Goal: Task Accomplishment & Management: Manage account settings

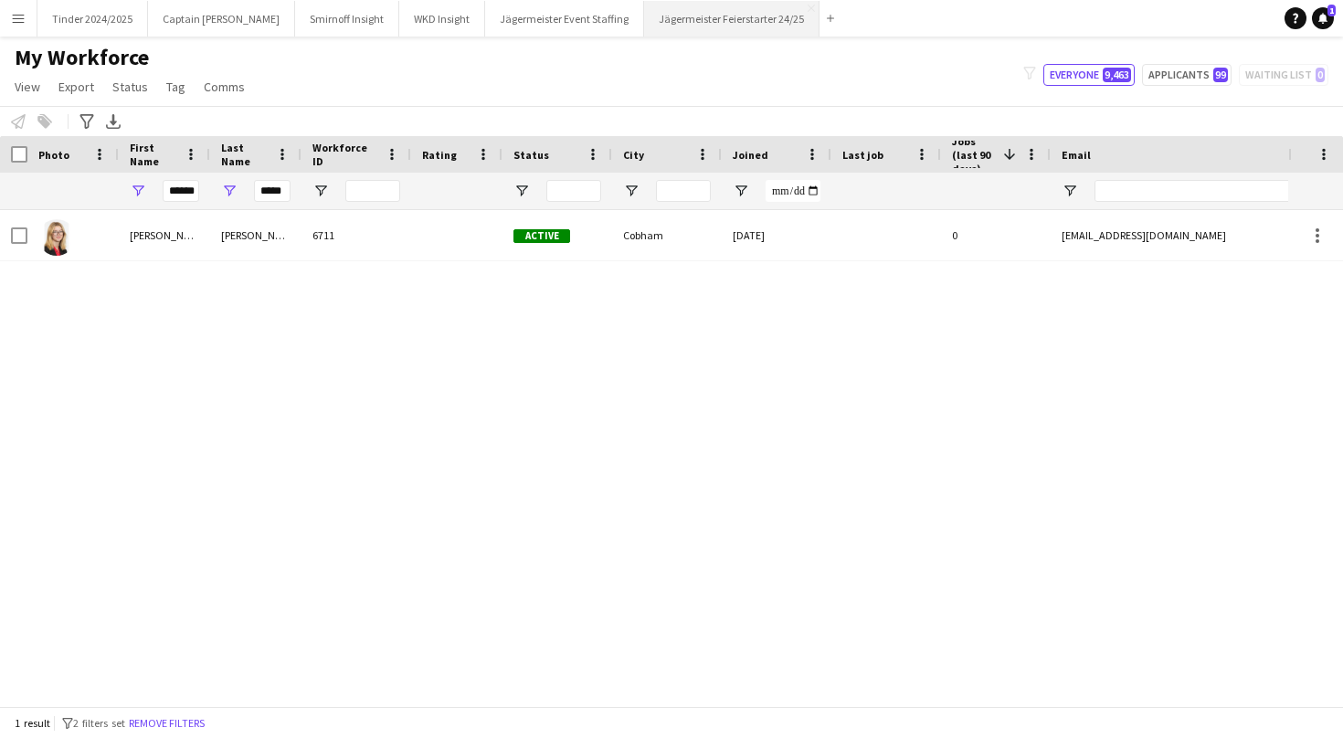
click at [666, 24] on button "Jägermeister Feierstarter 24/25 Close" at bounding box center [731, 19] width 175 height 36
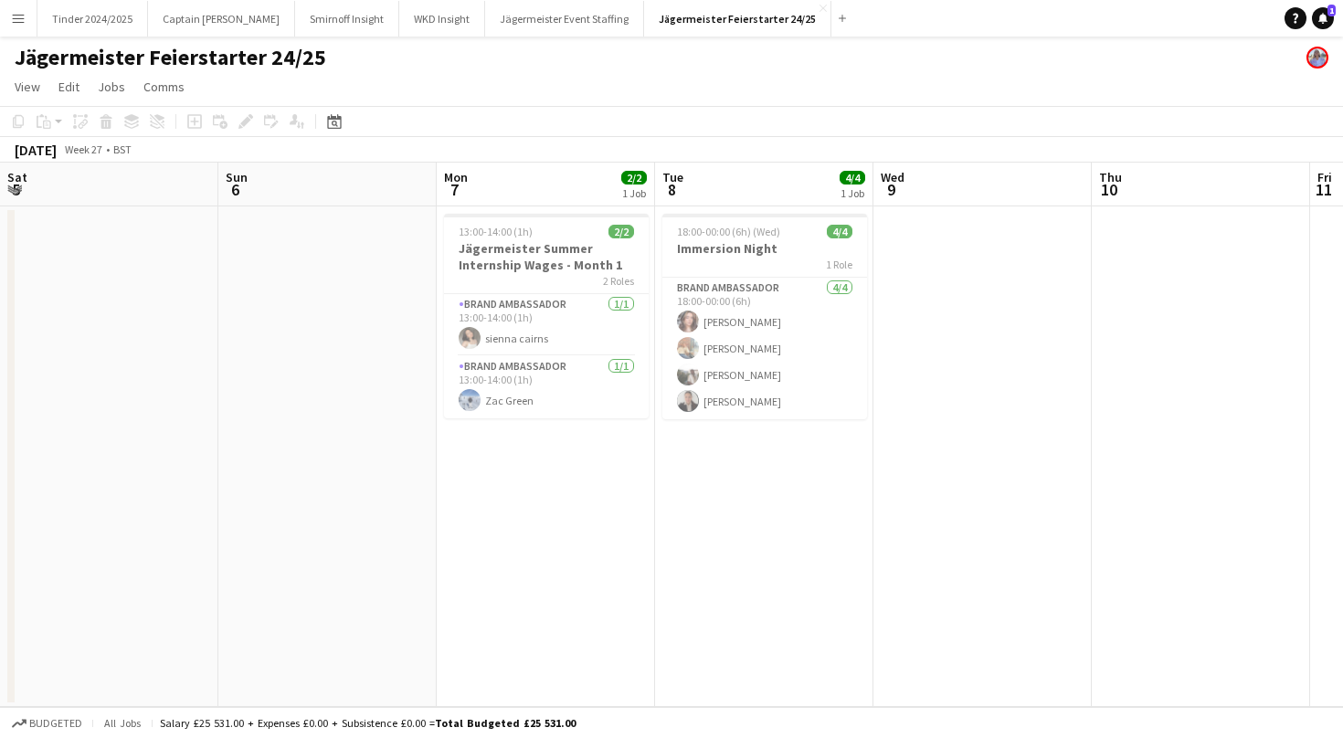
scroll to position [0, 562]
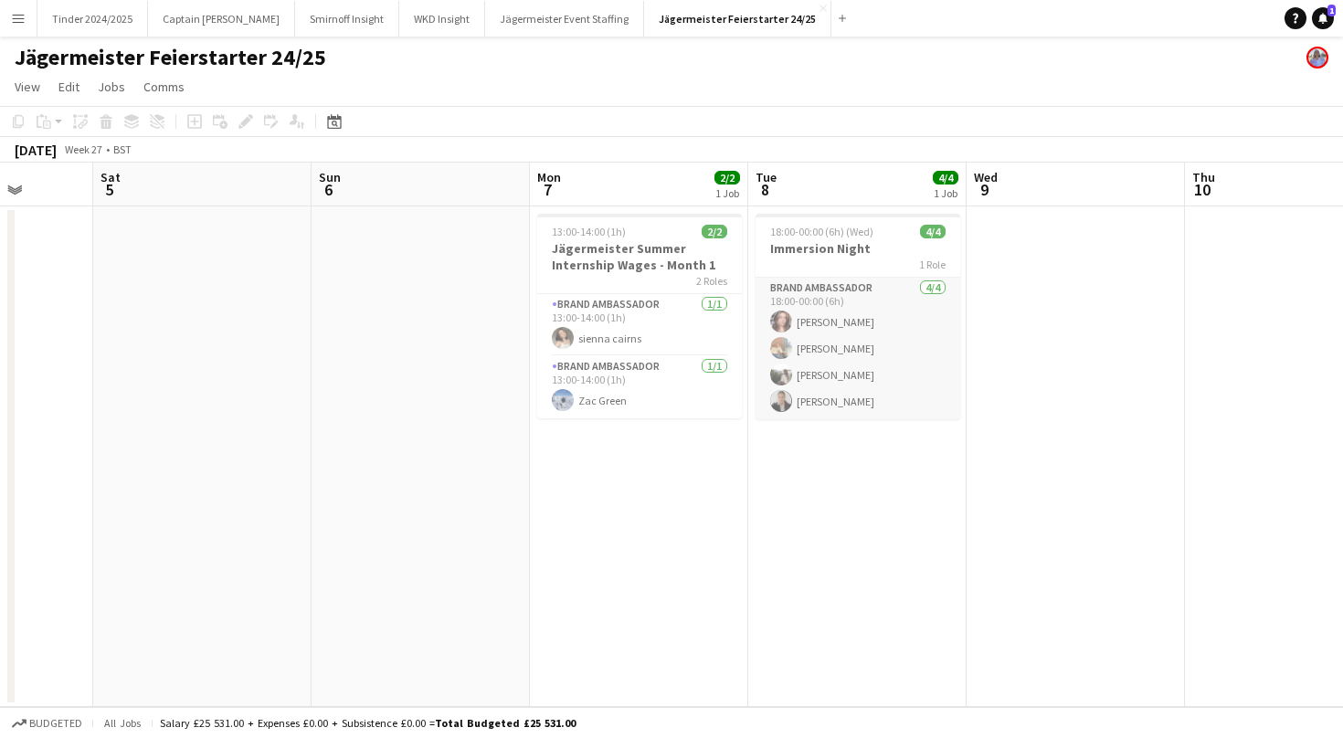
click at [843, 337] on app-card-role "Brand Ambassador [DATE] 18:00-00:00 (6h) [PERSON_NAME] [PERSON_NAME] [PERSON_NA…" at bounding box center [857, 349] width 205 height 142
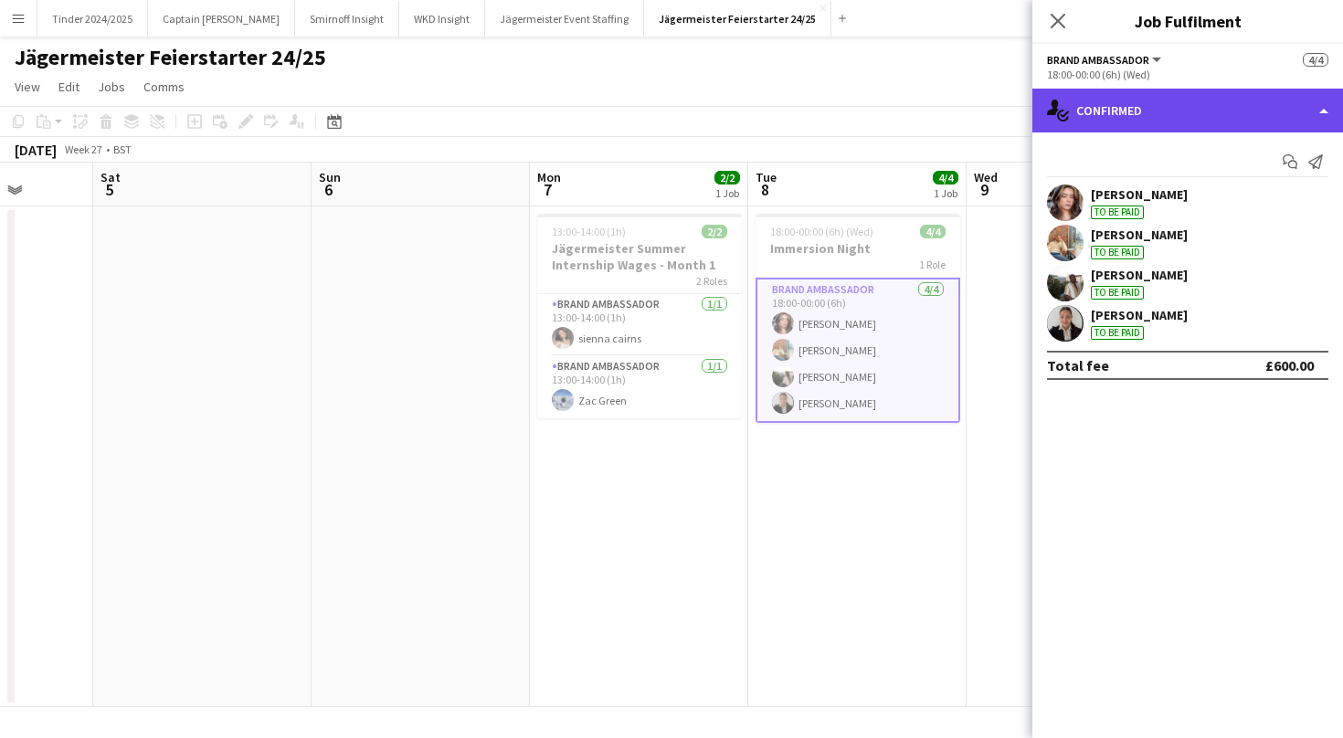
click at [1217, 121] on div "single-neutral-actions-check-2 Confirmed" at bounding box center [1187, 111] width 311 height 44
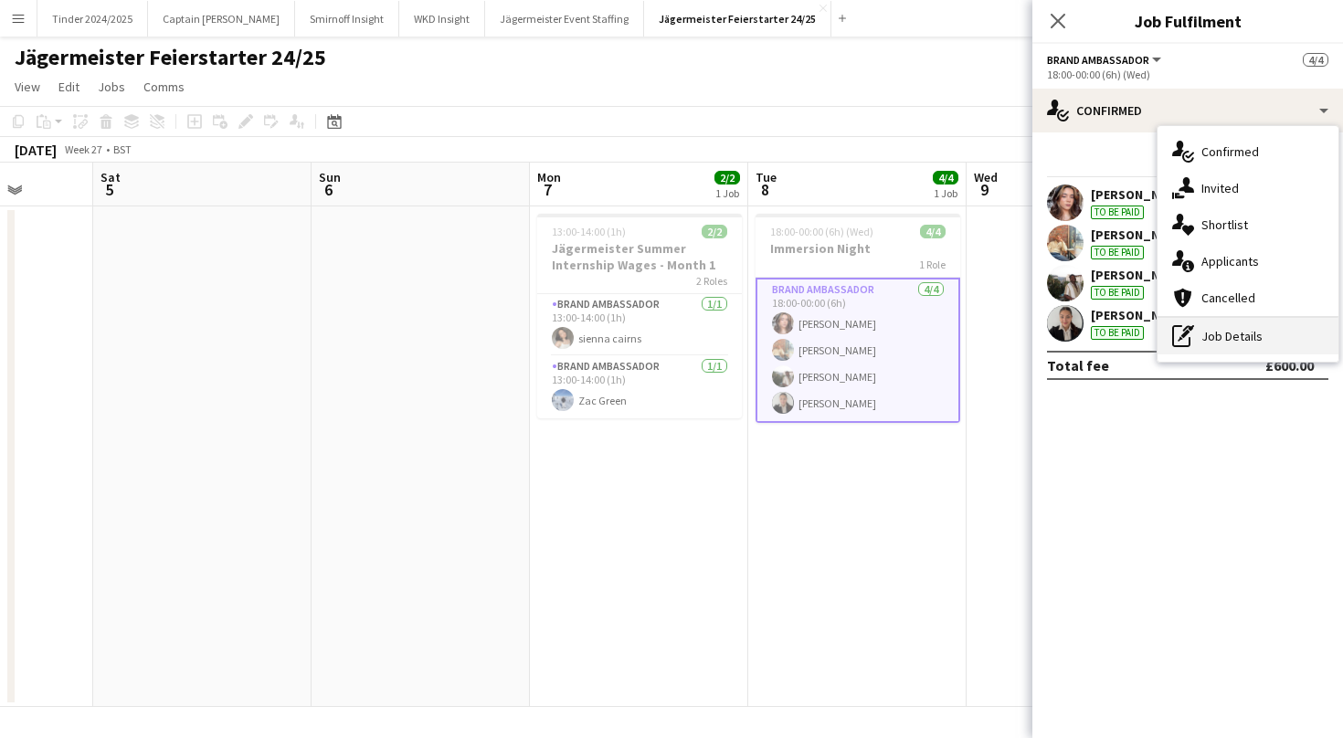
click at [1210, 340] on div "pen-write Job Details" at bounding box center [1247, 336] width 181 height 37
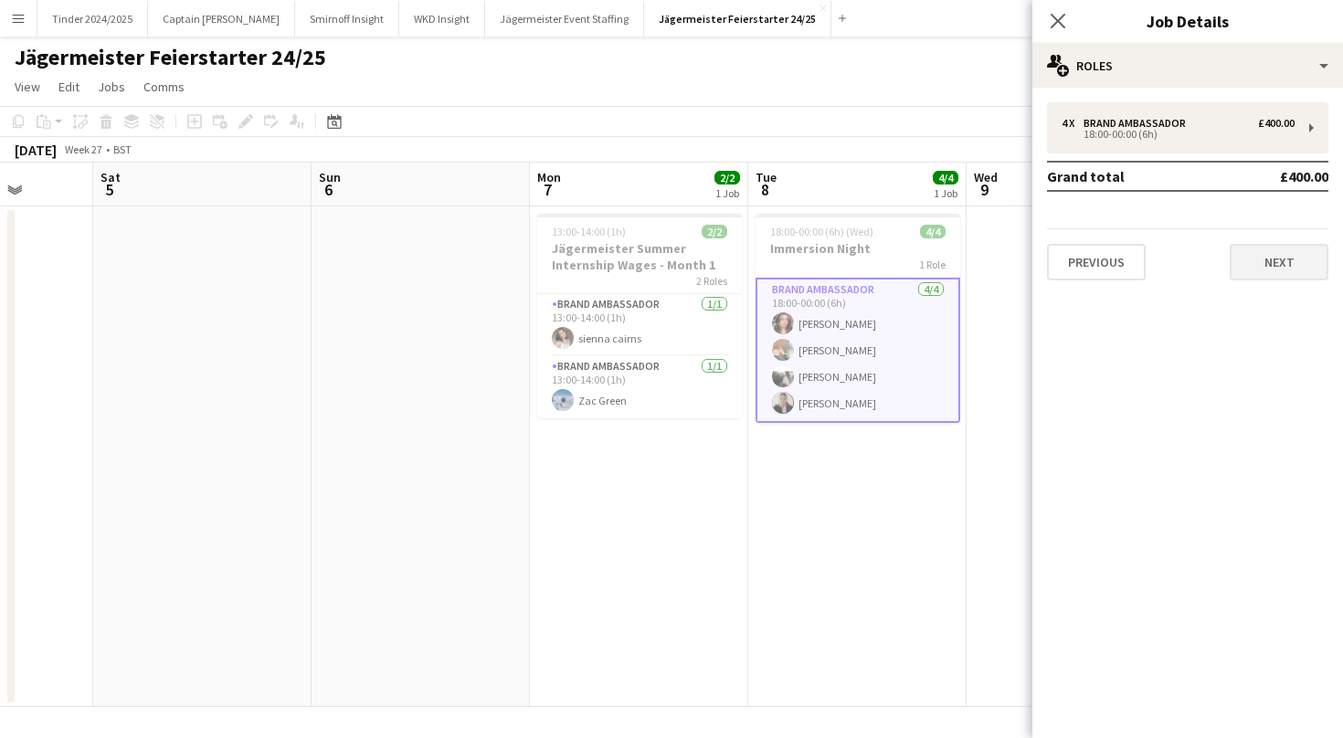
click at [1286, 257] on button "Next" at bounding box center [1278, 262] width 99 height 37
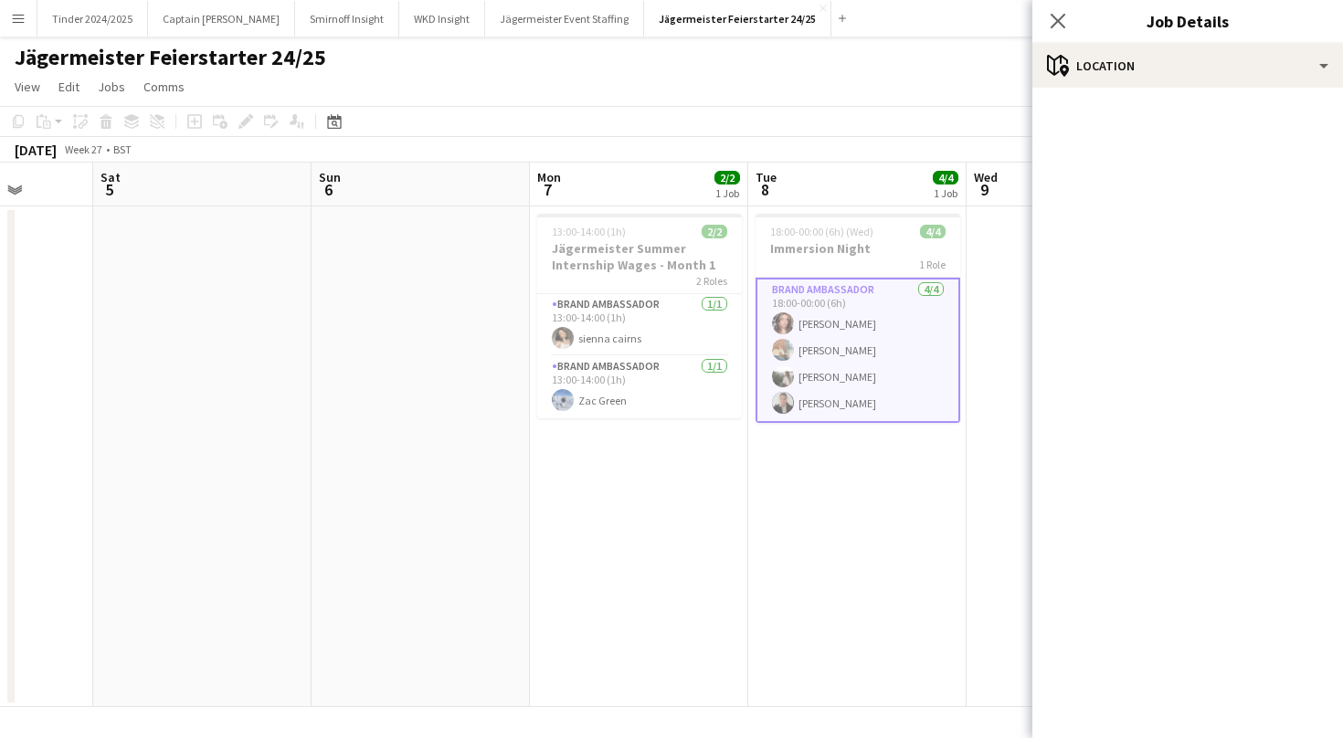
click at [1155, 42] on div "Close pop-in Job Details" at bounding box center [1187, 22] width 311 height 44
click at [1065, 16] on icon "Close pop-in" at bounding box center [1057, 20] width 17 height 17
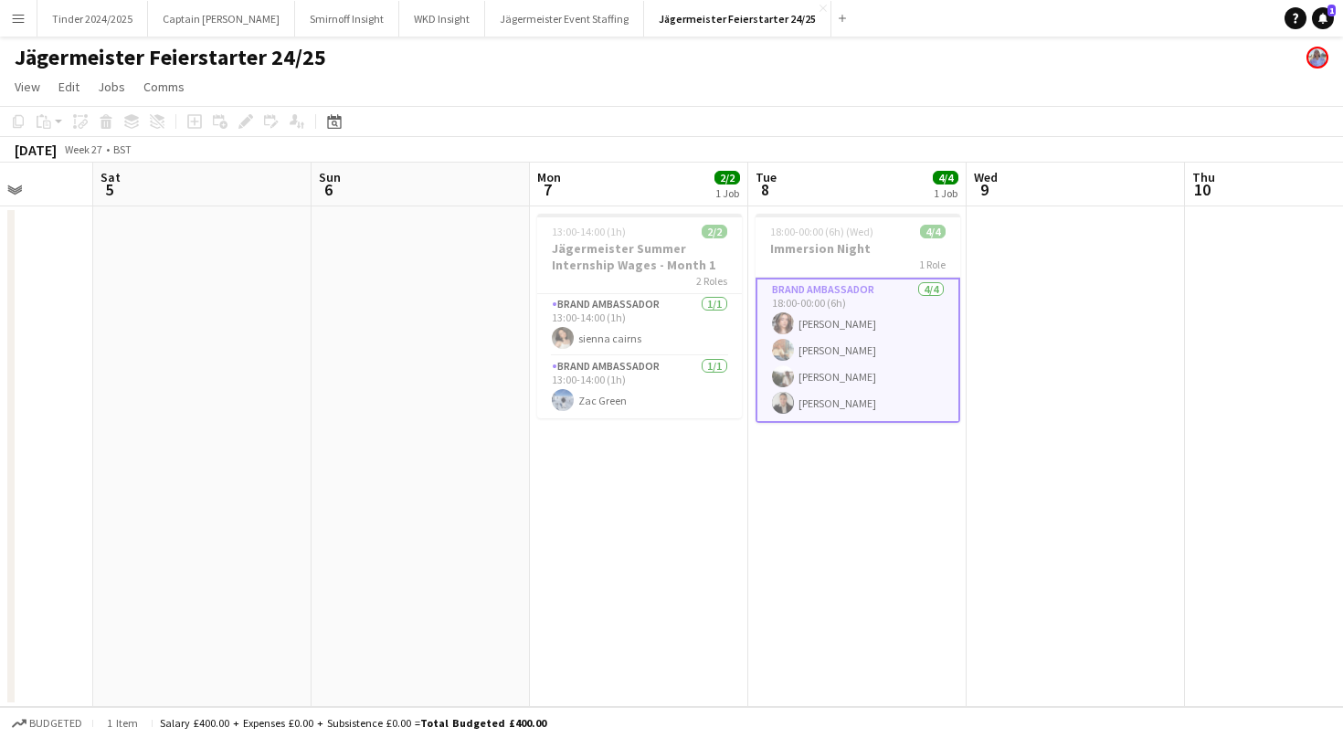
click at [859, 355] on app-card-role "Brand Ambassador [DATE] 18:00-00:00 (6h) [PERSON_NAME] [PERSON_NAME] [PERSON_NA…" at bounding box center [857, 350] width 205 height 145
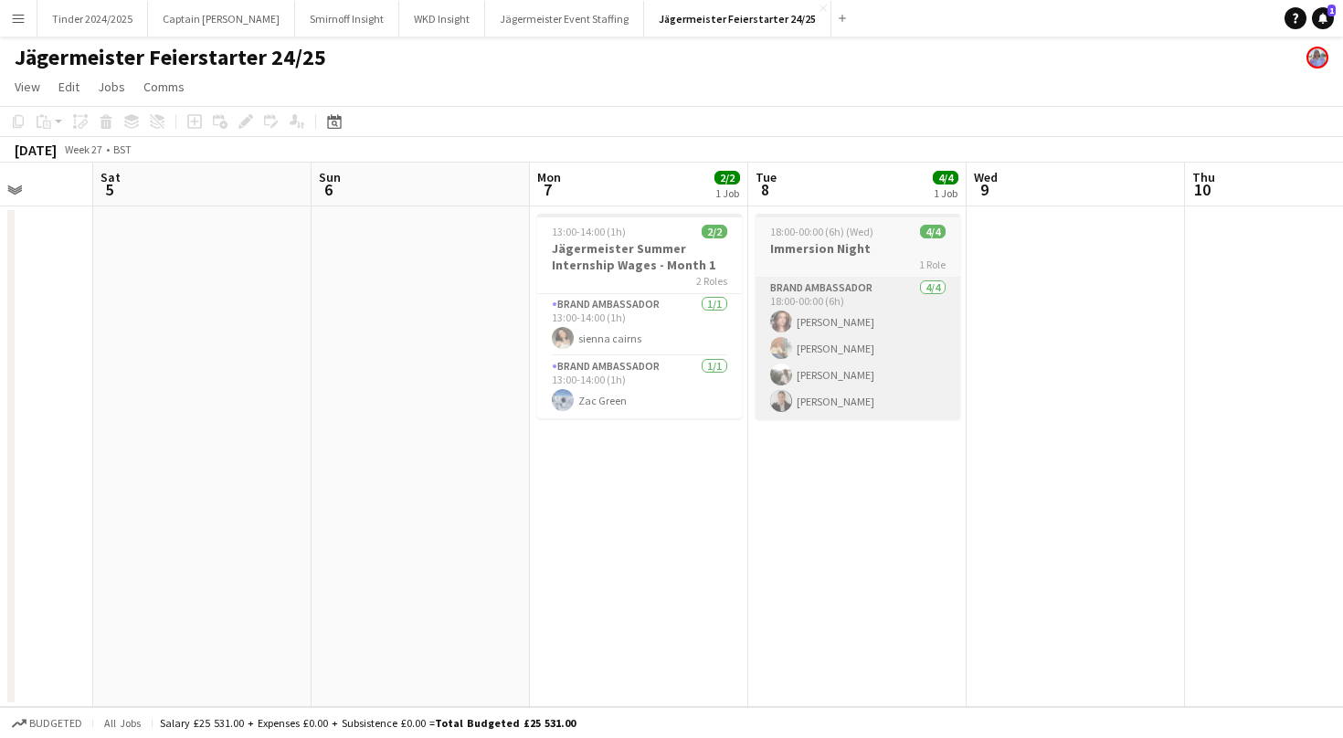
click at [838, 374] on app-card-role "Brand Ambassador [DATE] 18:00-00:00 (6h) [PERSON_NAME] [PERSON_NAME] [PERSON_NA…" at bounding box center [857, 349] width 205 height 142
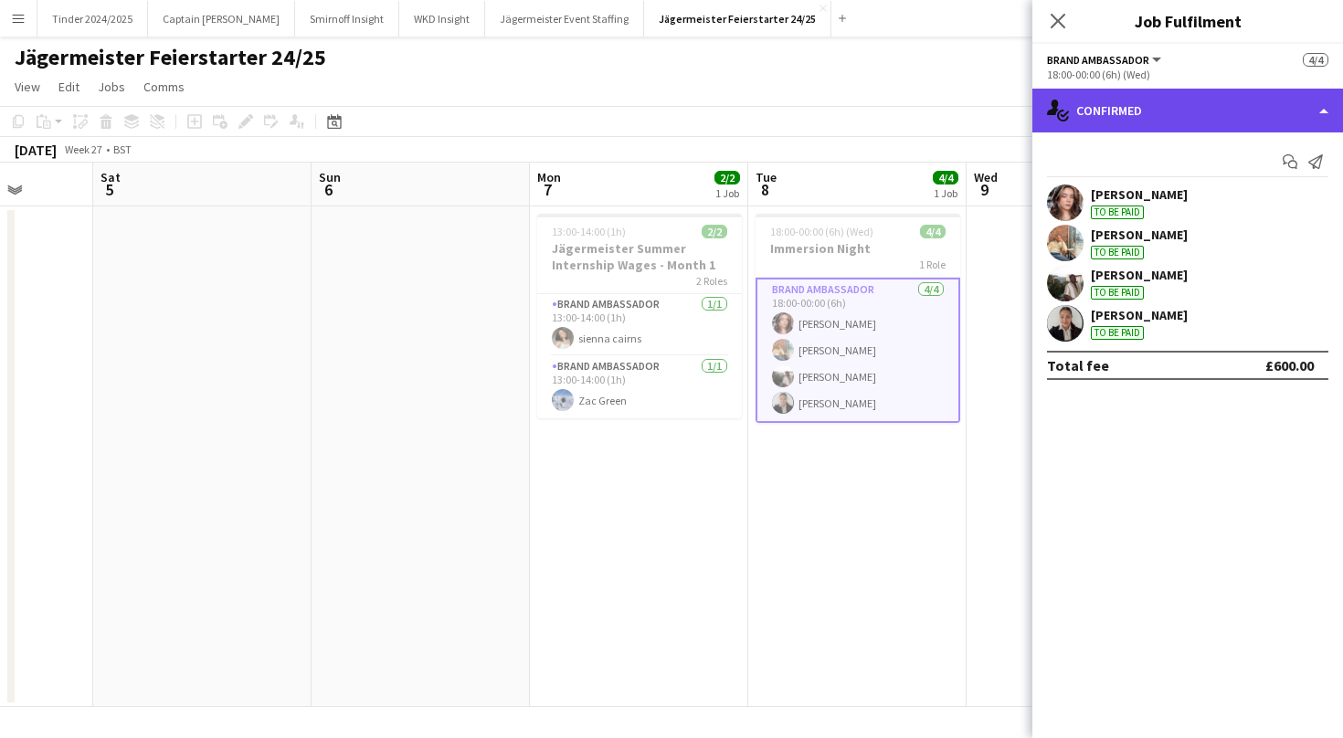
click at [1134, 121] on div "single-neutral-actions-check-2 Confirmed" at bounding box center [1187, 111] width 311 height 44
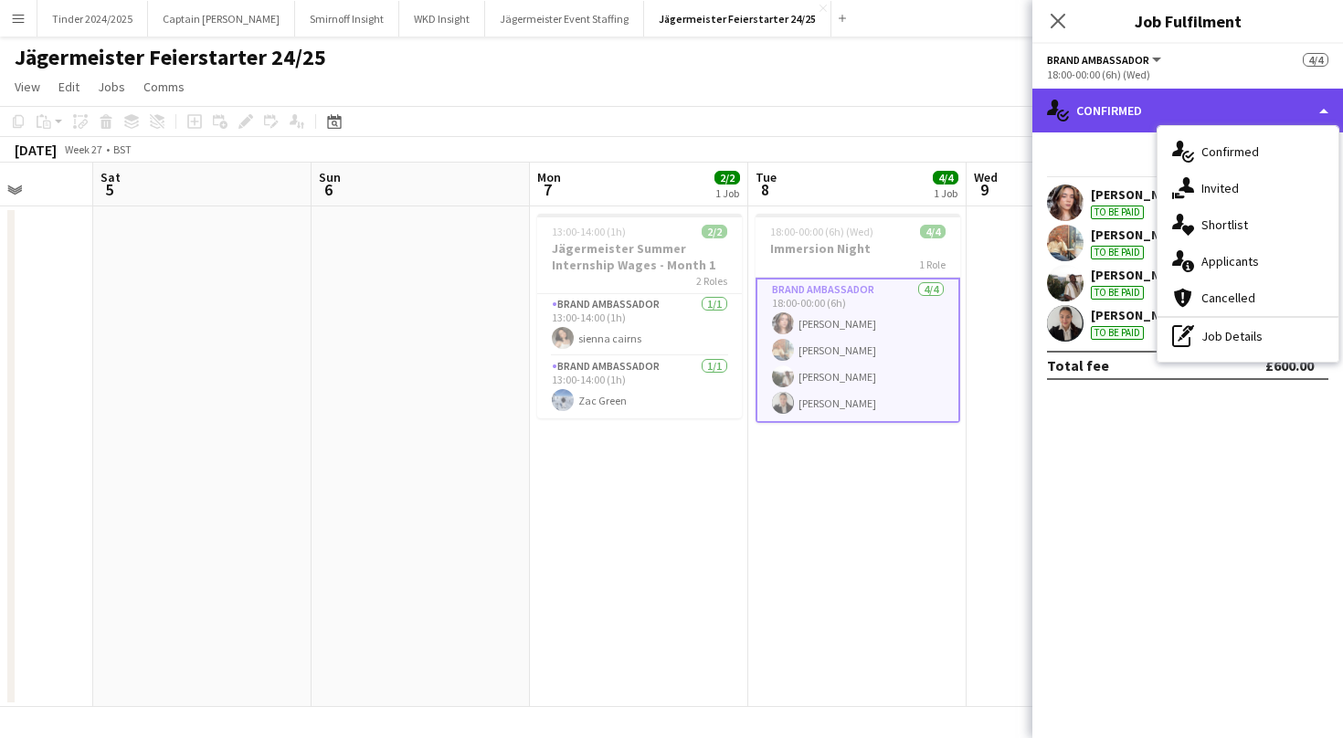
click at [1134, 121] on div "single-neutral-actions-check-2 Confirmed" at bounding box center [1187, 111] width 311 height 44
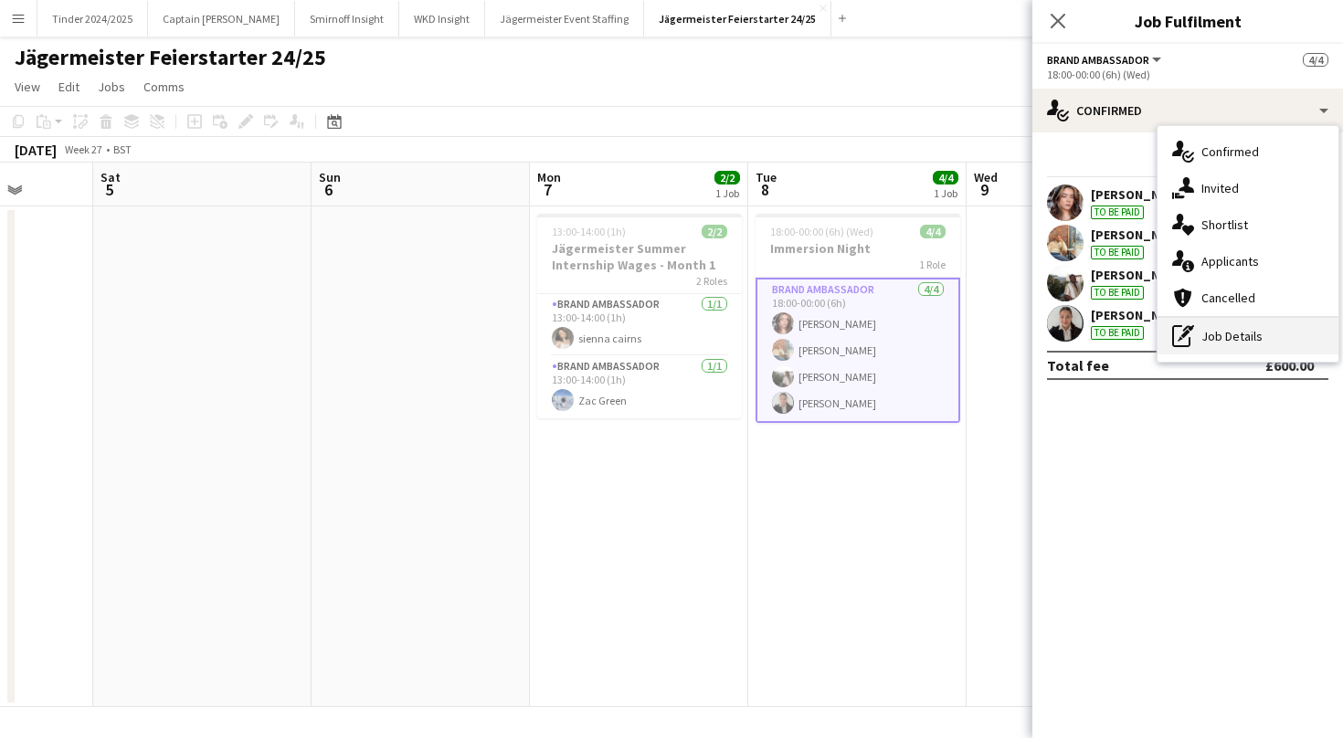
click at [1228, 344] on div "pen-write Job Details" at bounding box center [1247, 336] width 181 height 37
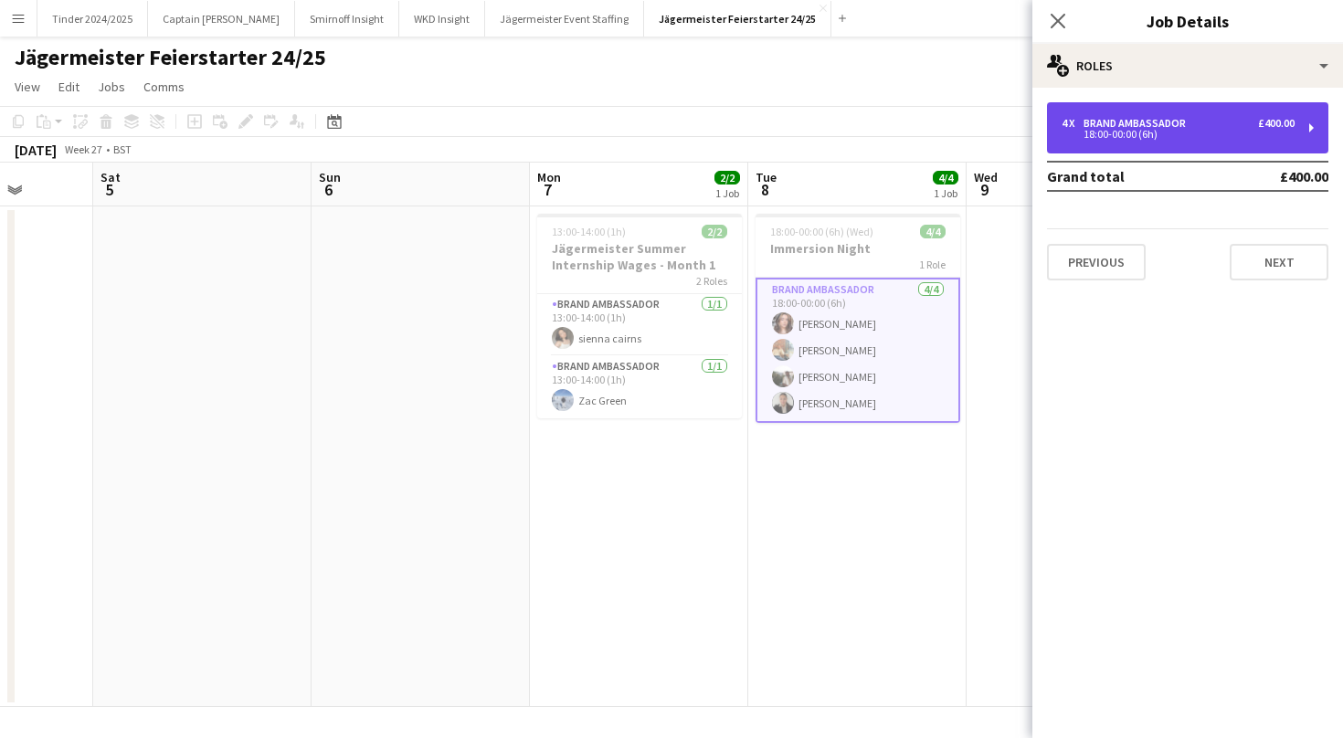
click at [1307, 130] on div "4 x Brand Ambassador £400.00 18:00-00:00 (6h)" at bounding box center [1187, 127] width 281 height 51
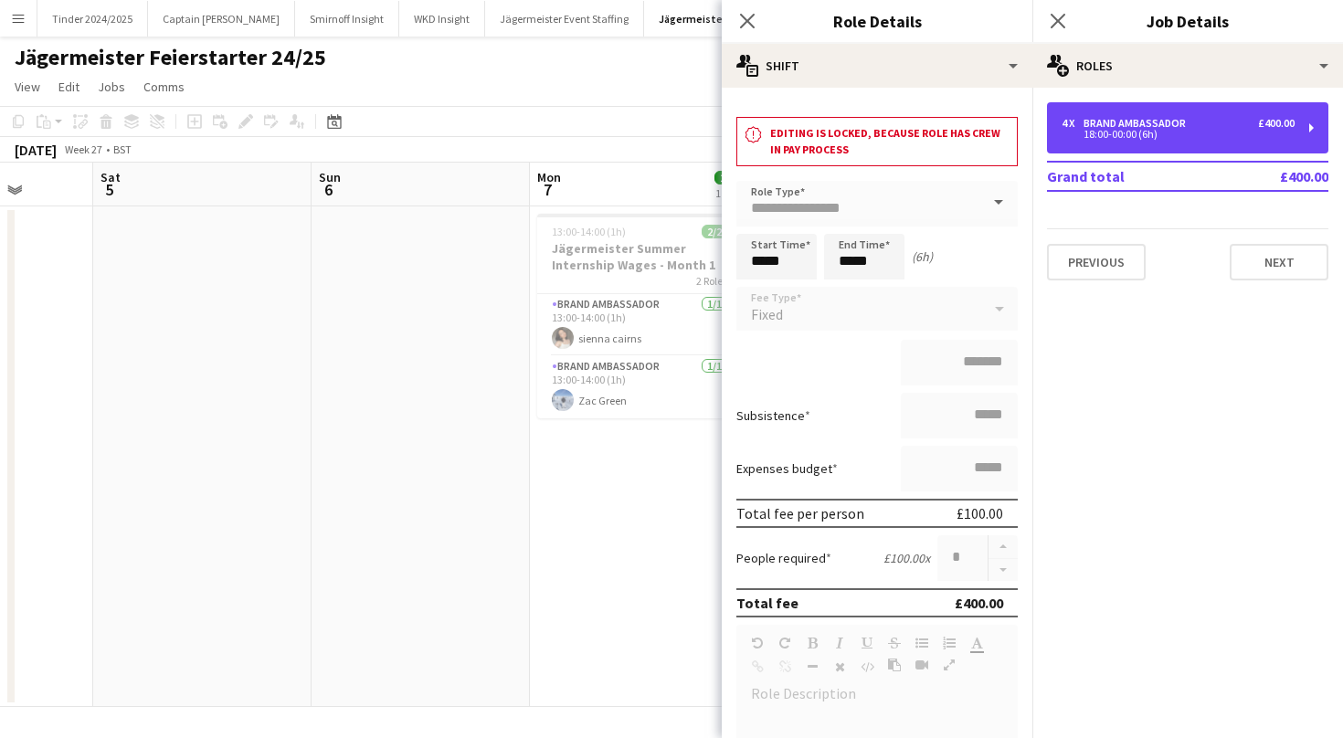
scroll to position [0, 0]
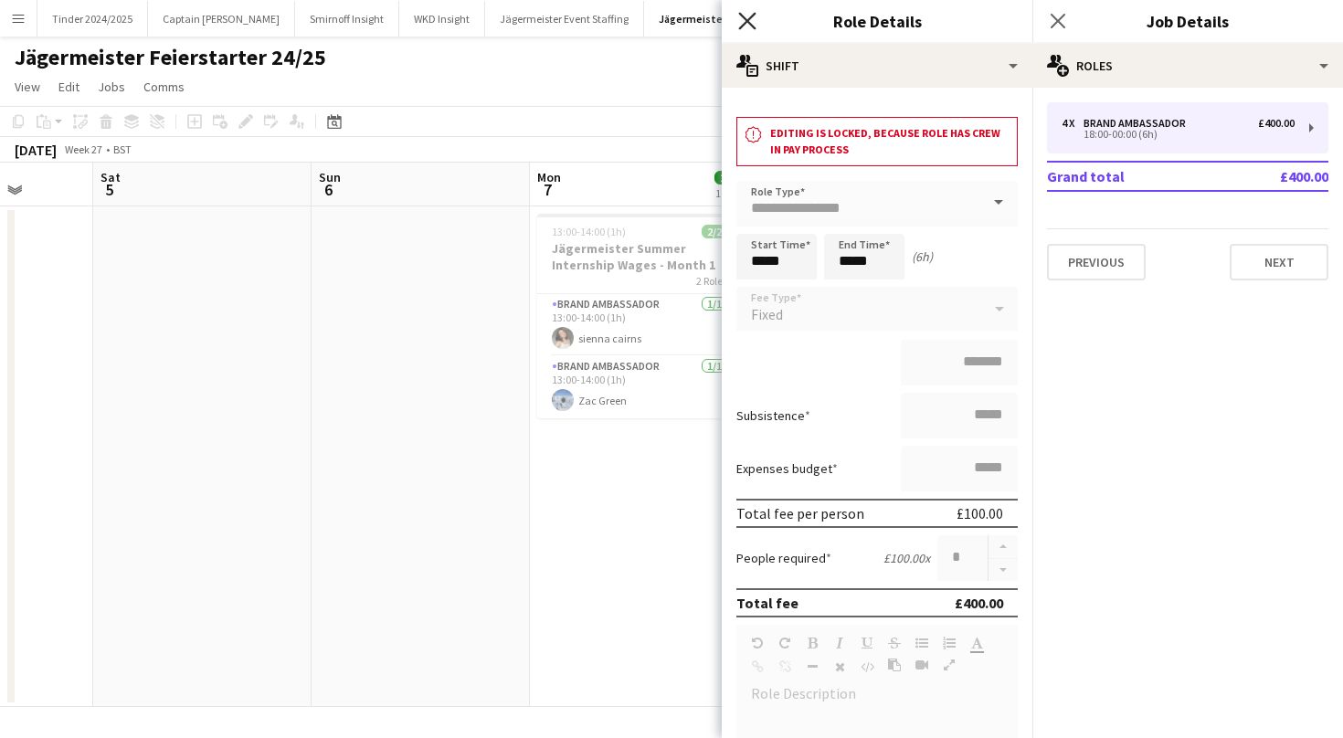
click at [743, 16] on icon at bounding box center [746, 20] width 17 height 17
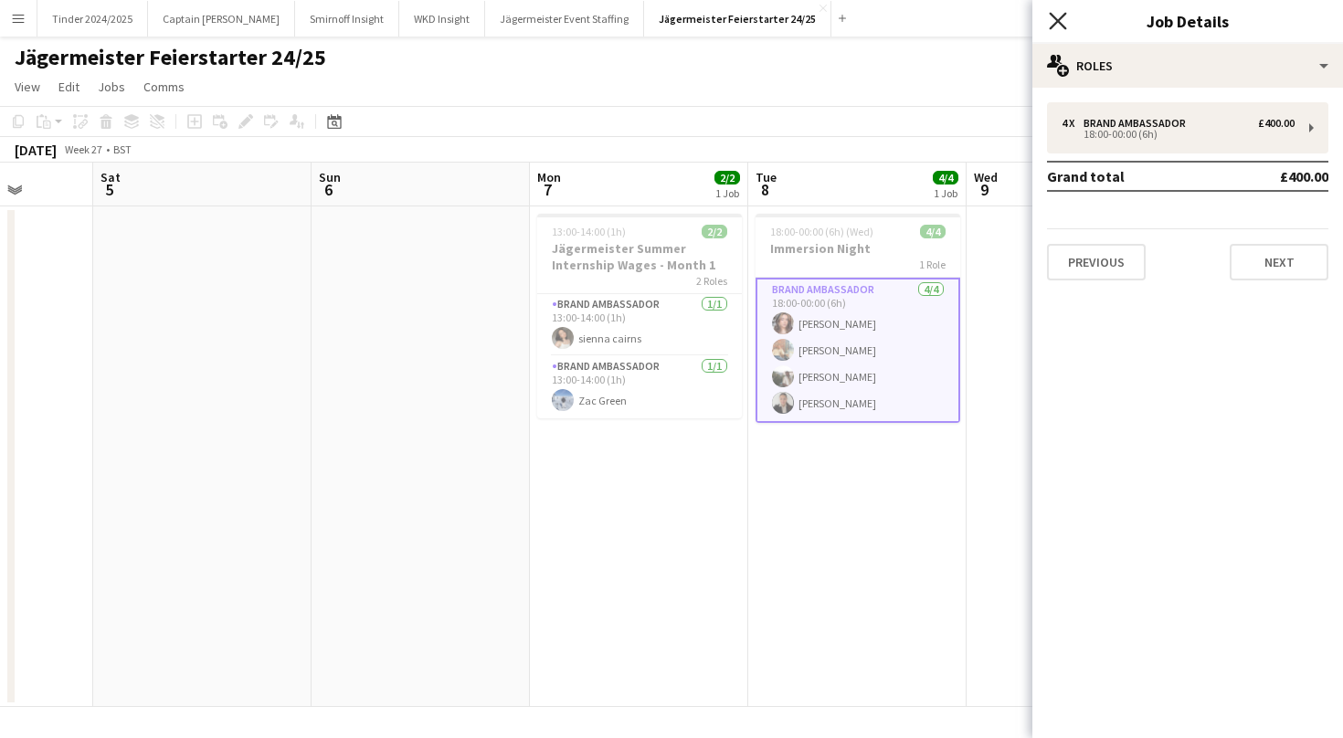
click at [1058, 18] on icon "Close pop-in" at bounding box center [1057, 20] width 17 height 17
